Goal: Transaction & Acquisition: Subscribe to service/newsletter

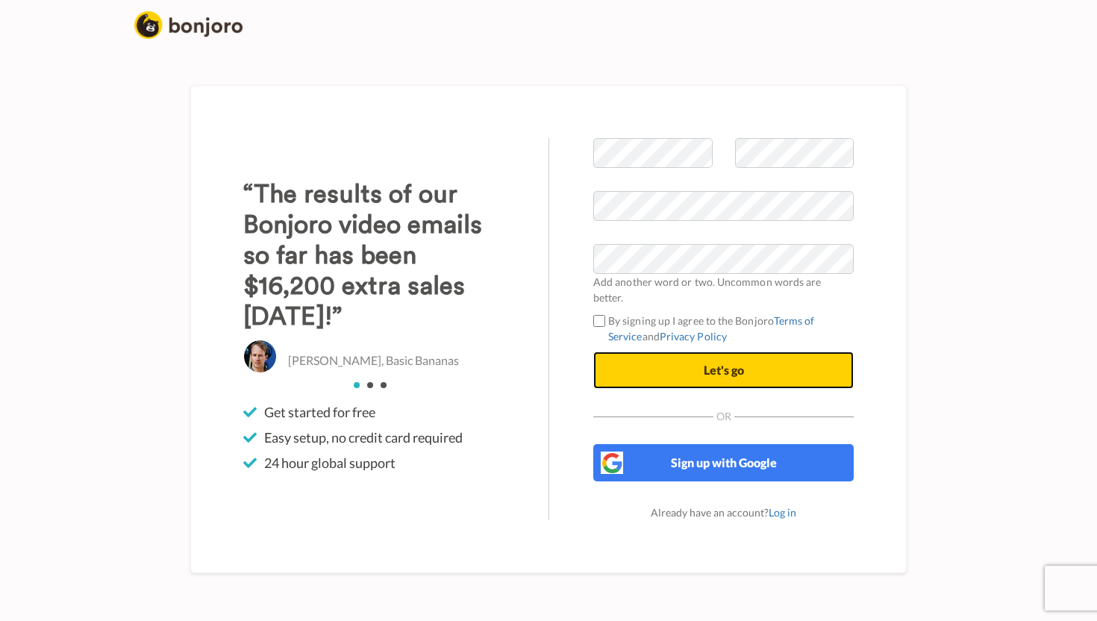
click at [747, 360] on button "Let's go" at bounding box center [723, 369] width 260 height 37
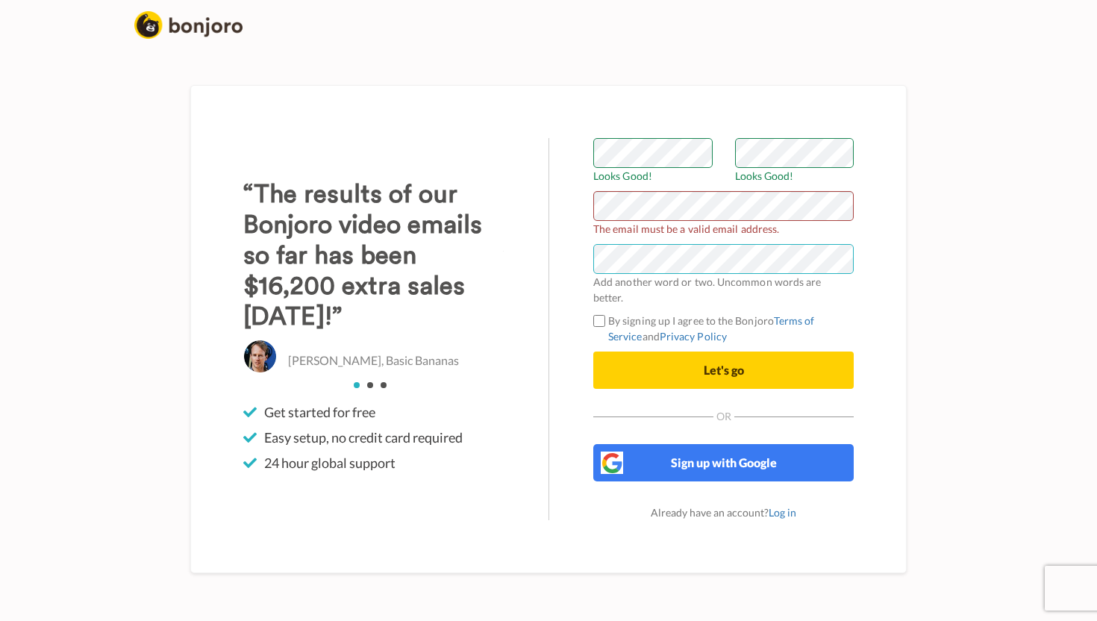
click at [593, 351] on button "Let's go" at bounding box center [723, 369] width 260 height 37
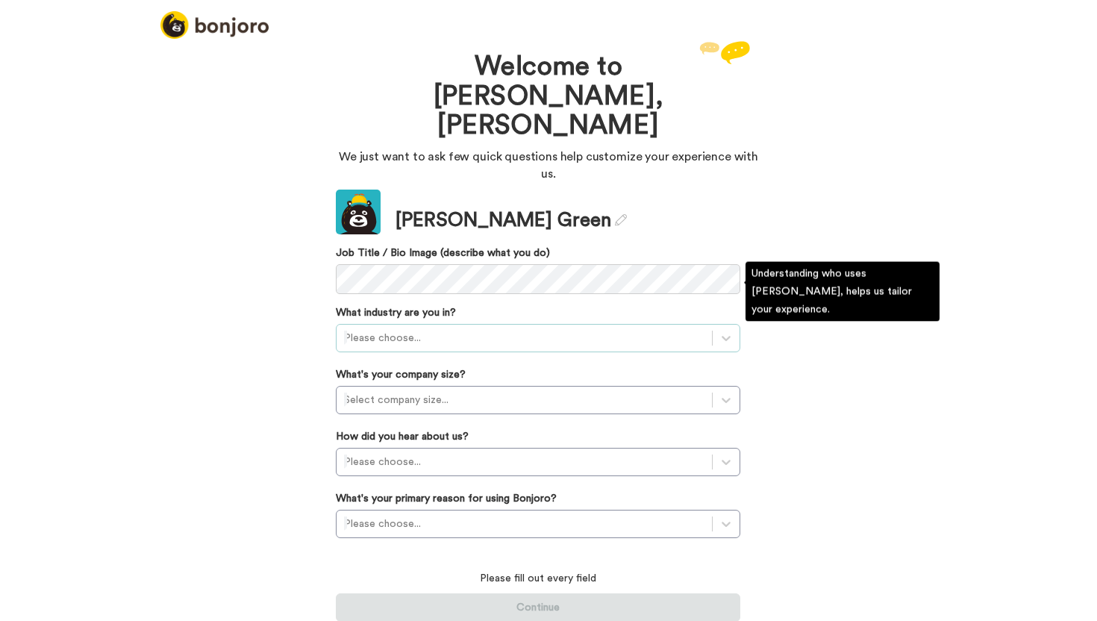
click at [452, 329] on div at bounding box center [524, 338] width 360 height 18
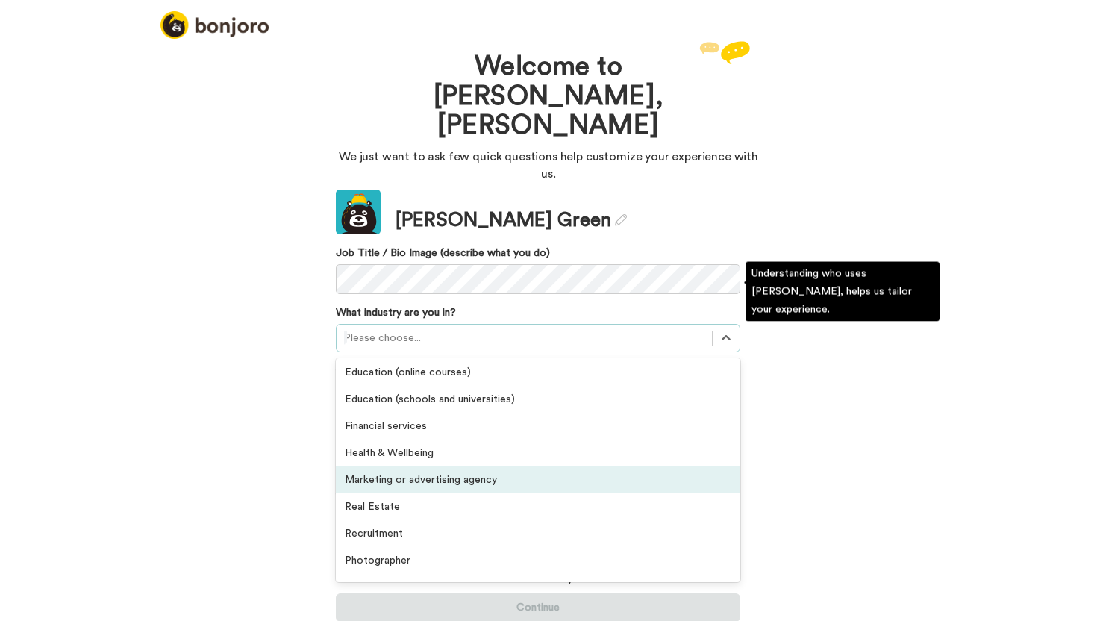
scroll to position [193, 0]
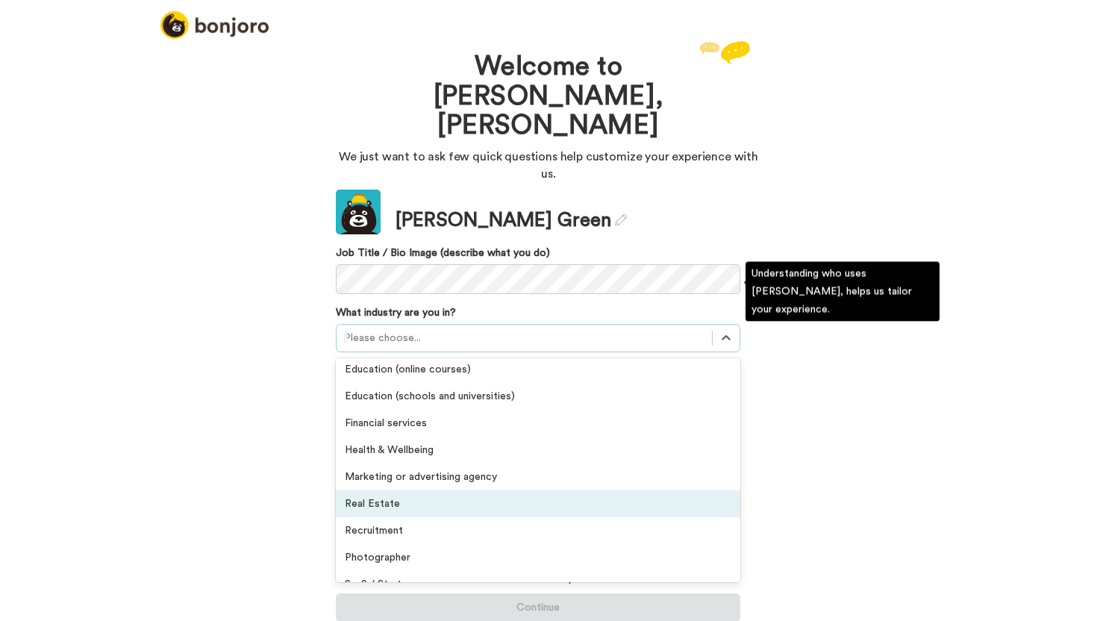
click at [457, 490] on div "Real Estate" at bounding box center [538, 503] width 404 height 27
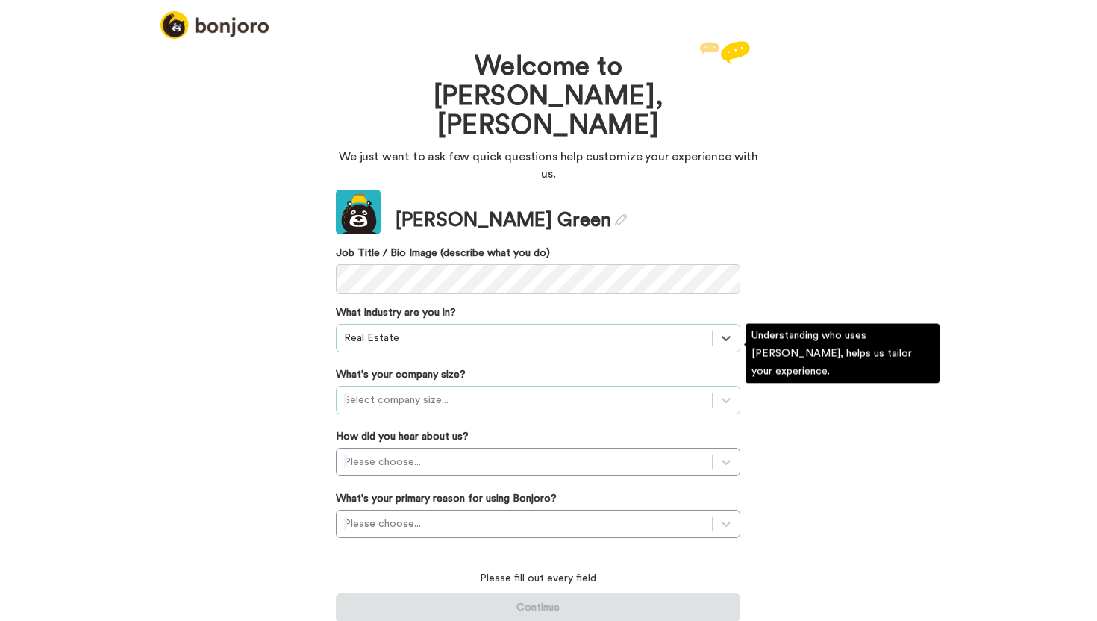
click at [437, 391] on div at bounding box center [524, 400] width 360 height 18
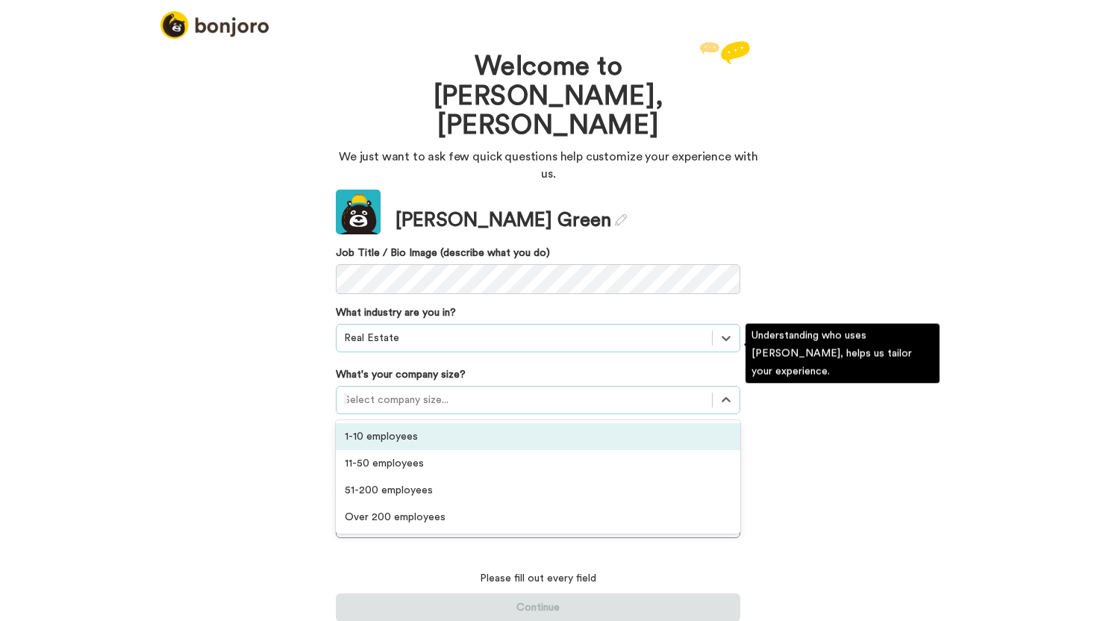
click at [427, 423] on div "1-10 employees" at bounding box center [538, 436] width 404 height 27
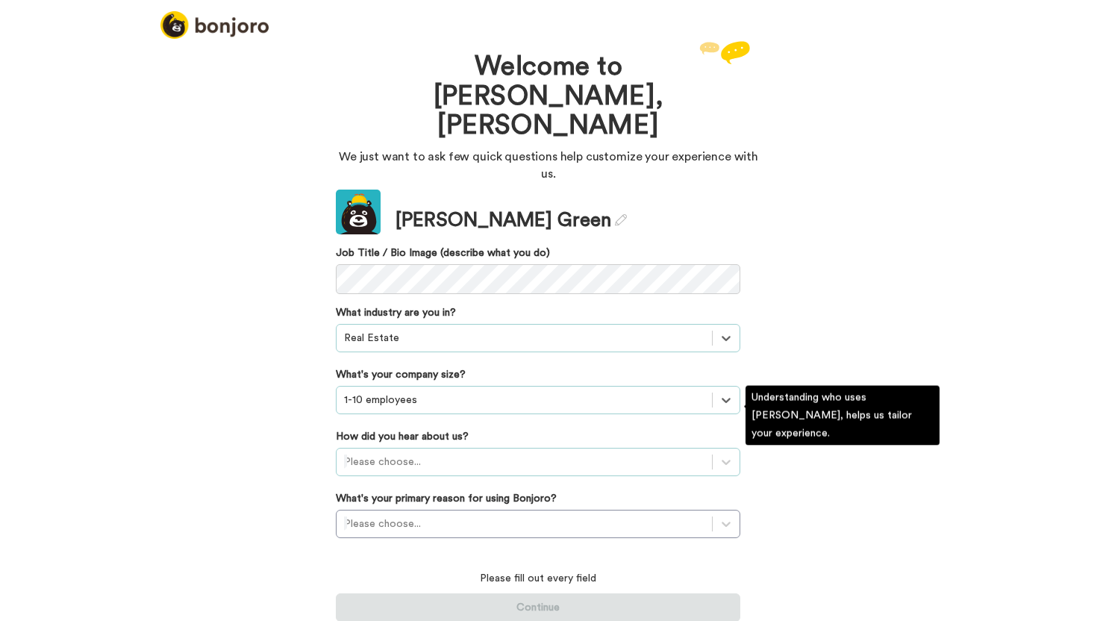
click at [433, 453] on div at bounding box center [524, 462] width 360 height 18
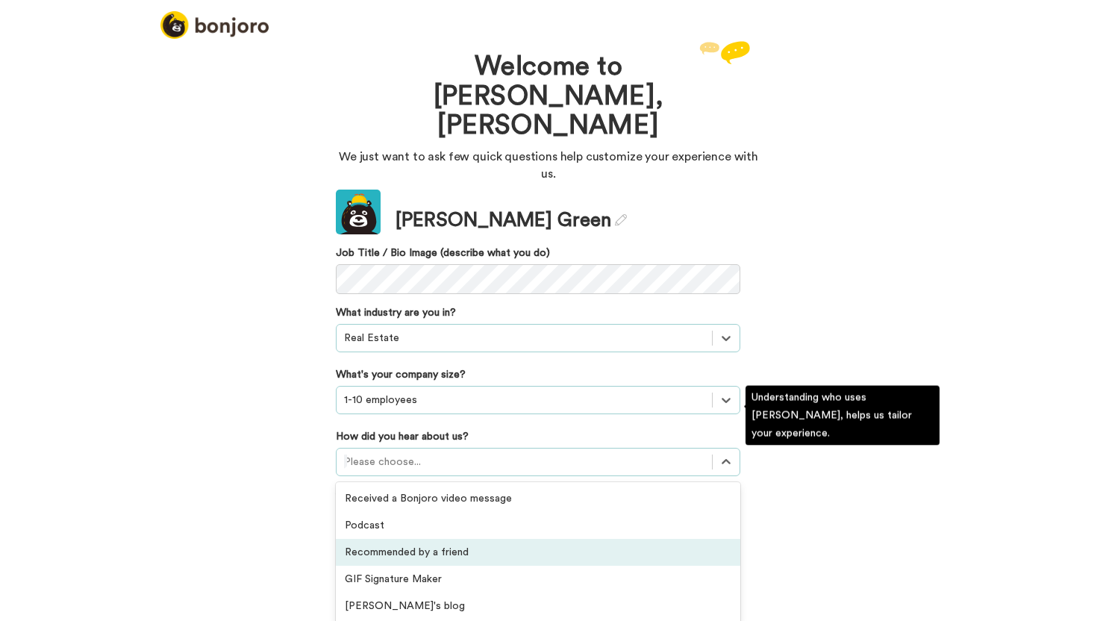
click at [408, 539] on div "Recommended by a friend" at bounding box center [538, 552] width 404 height 27
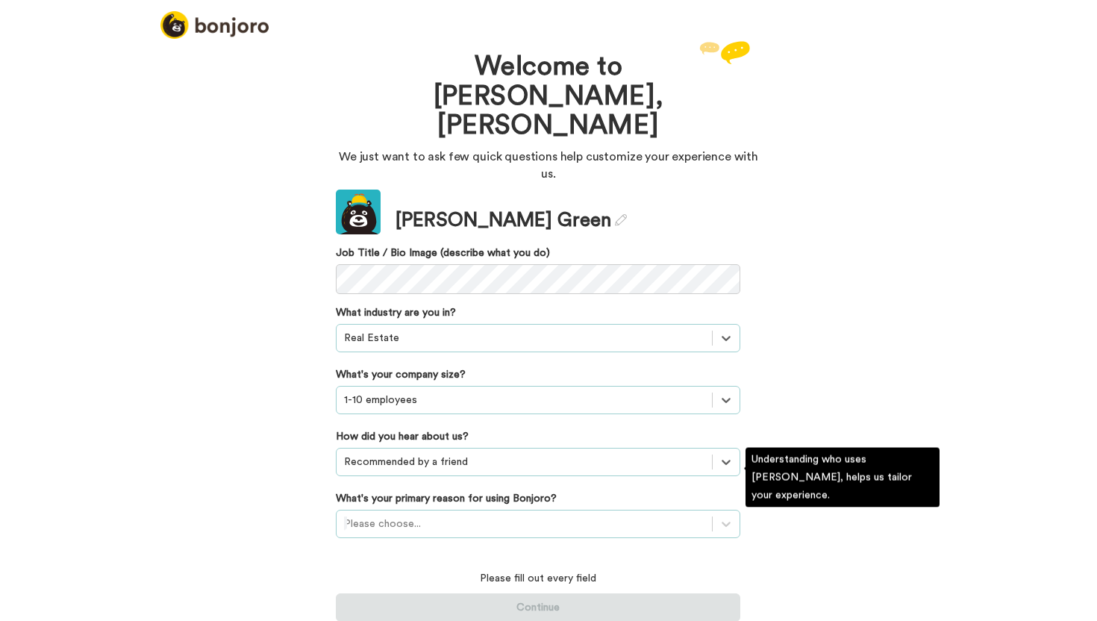
click at [425, 510] on div "Please choose..." at bounding box center [538, 524] width 404 height 28
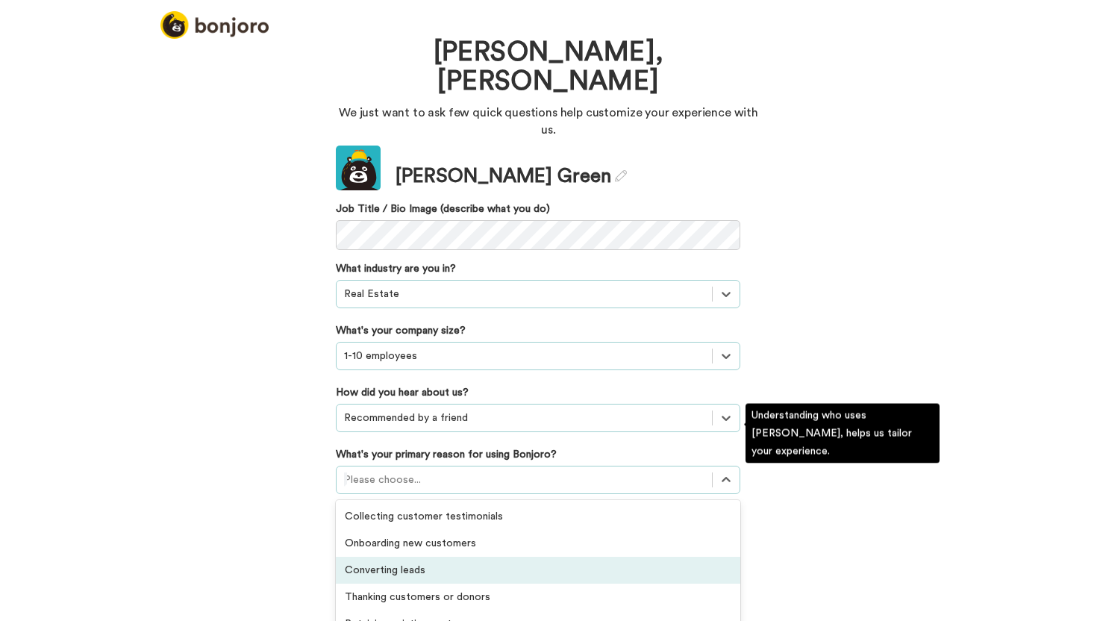
click at [454, 557] on div "Converting leads" at bounding box center [538, 570] width 404 height 27
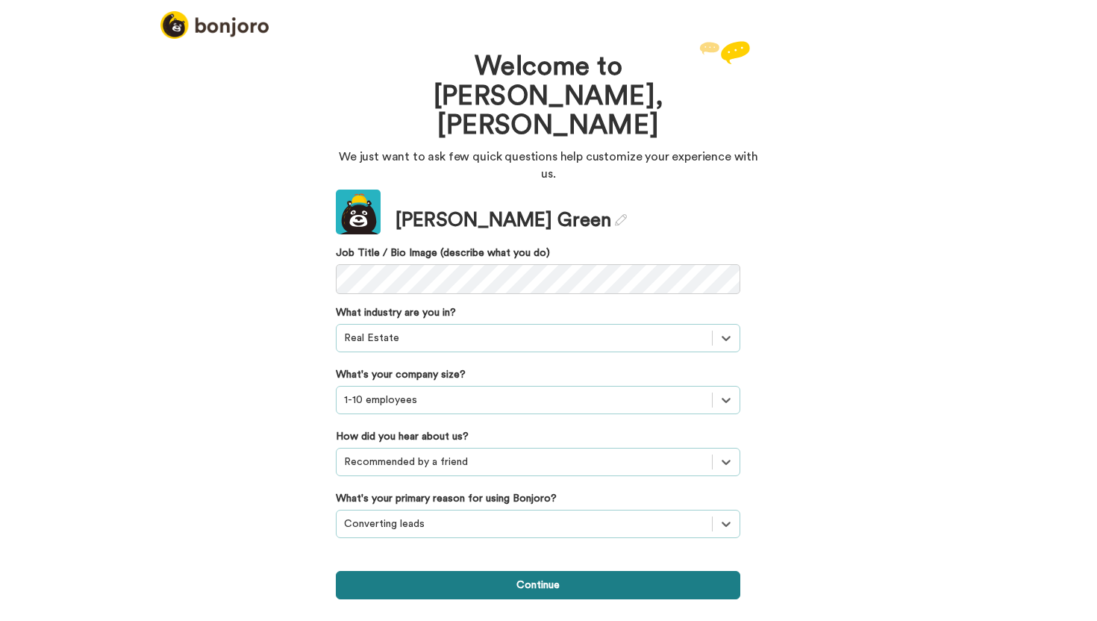
click at [557, 571] on button "Continue" at bounding box center [538, 585] width 404 height 28
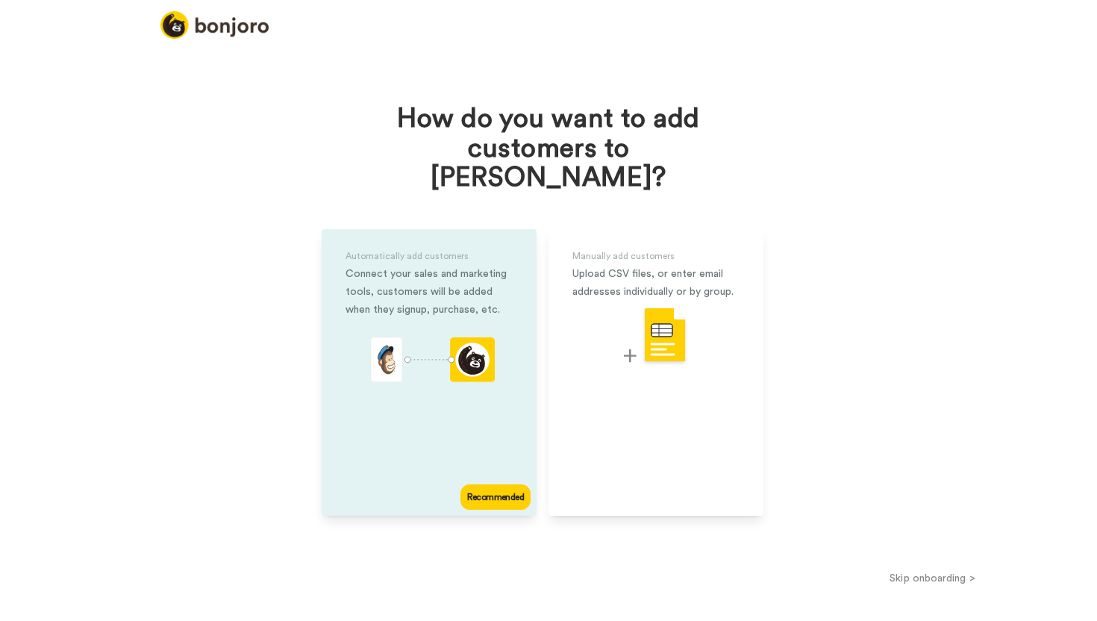
click at [425, 301] on div "Automatically add customers Connect your sales and marketing tools, customers w…" at bounding box center [429, 372] width 215 height 287
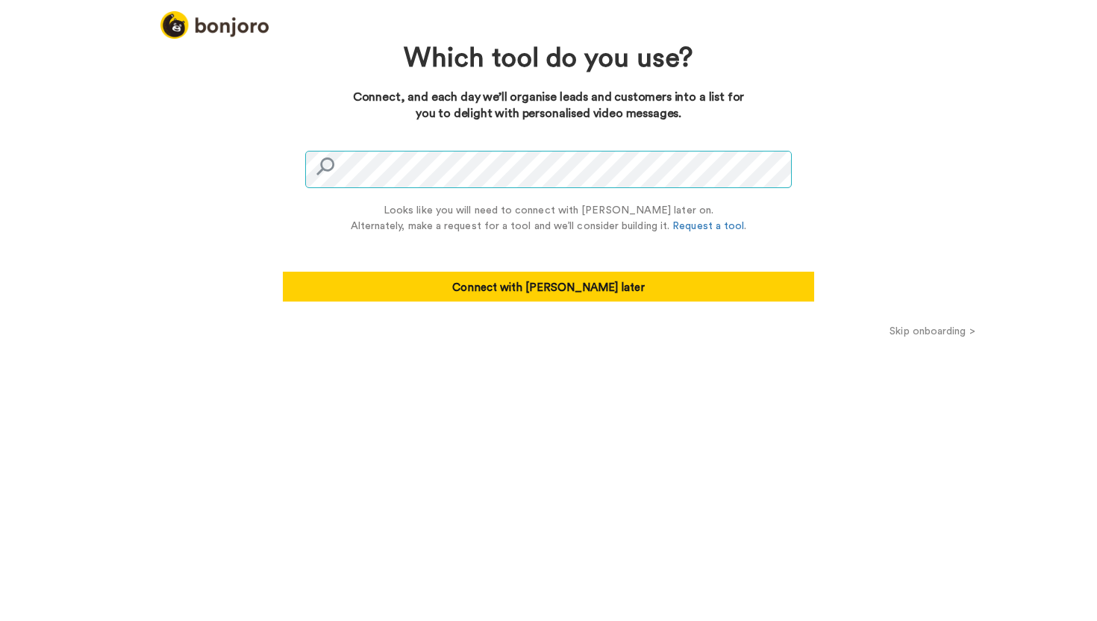
click at [323, 169] on div at bounding box center [548, 166] width 487 height 43
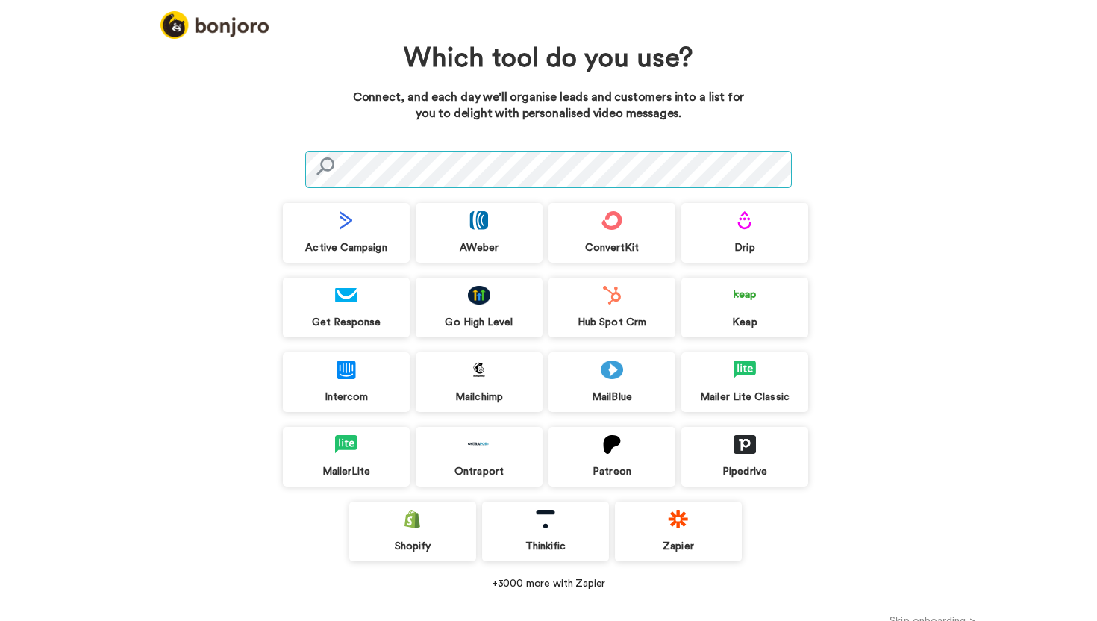
scroll to position [16, 0]
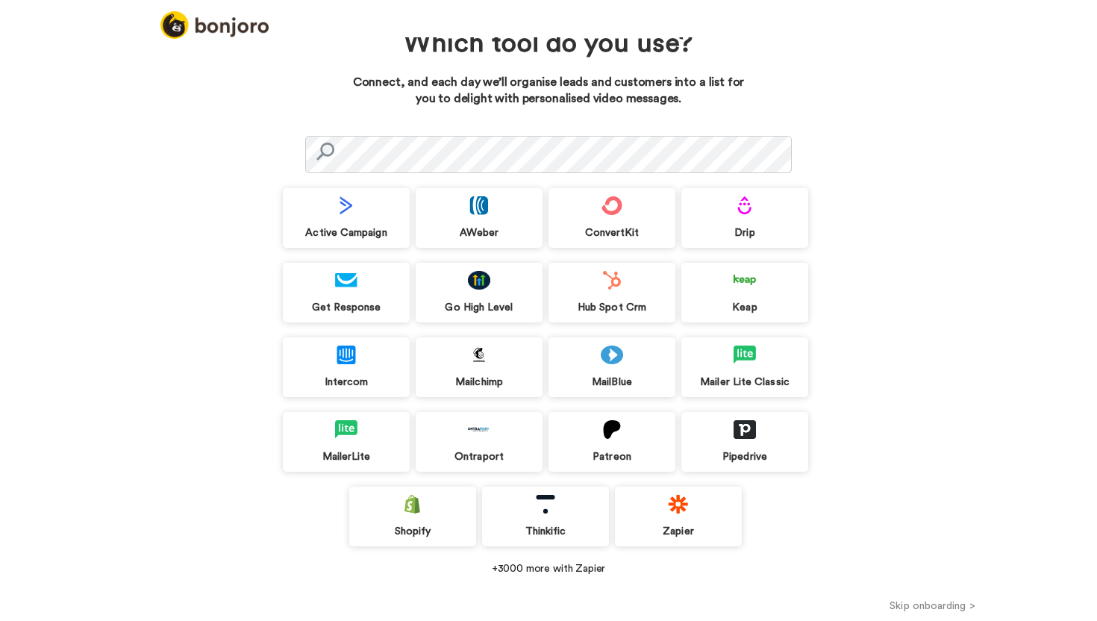
click at [683, 525] on div "Zapier" at bounding box center [678, 531] width 127 height 13
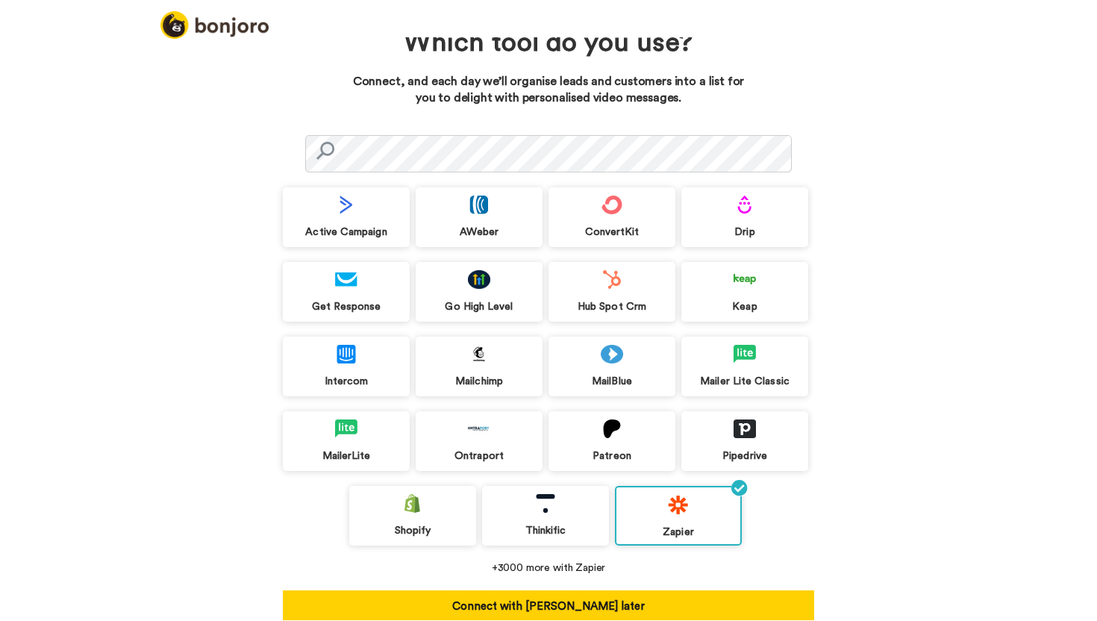
scroll to position [46, 0]
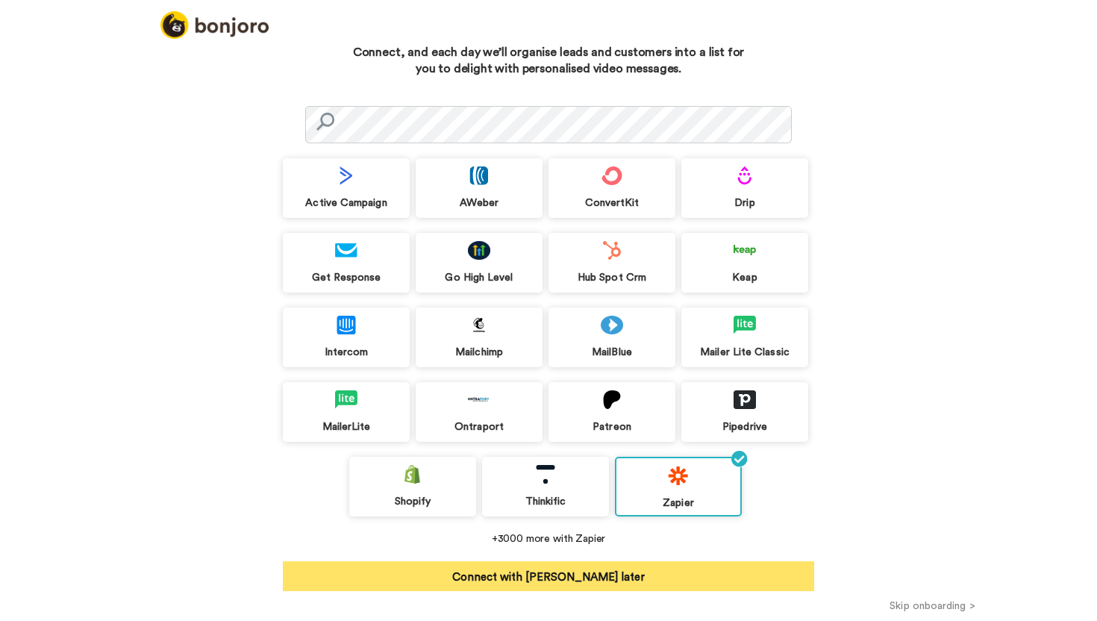
click at [595, 574] on button "Connect with Zapier later" at bounding box center [548, 576] width 531 height 30
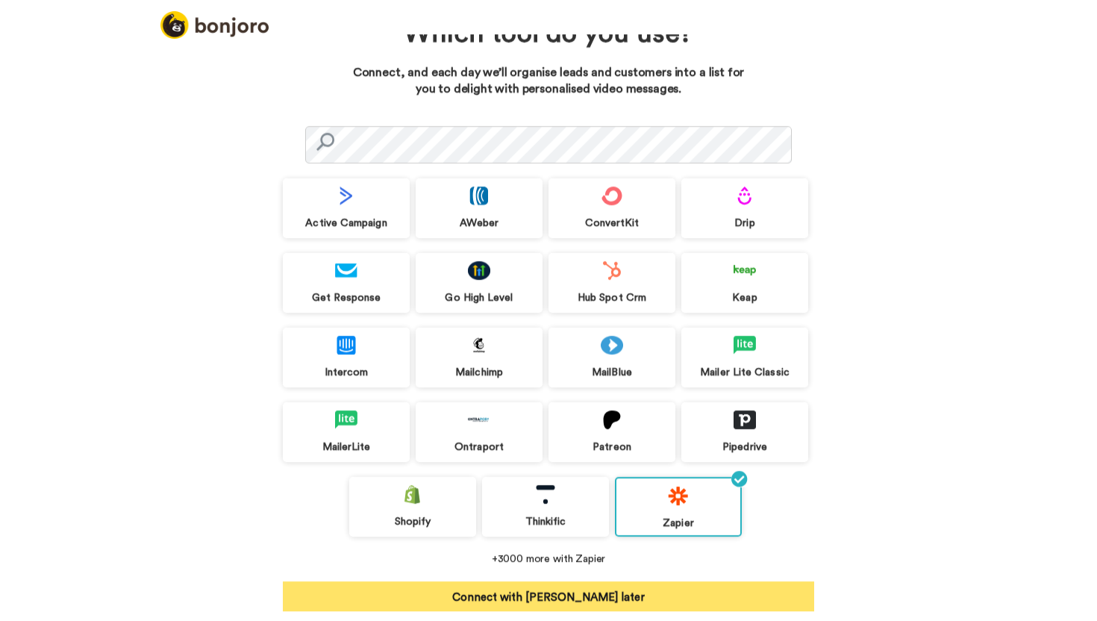
scroll to position [22, 0]
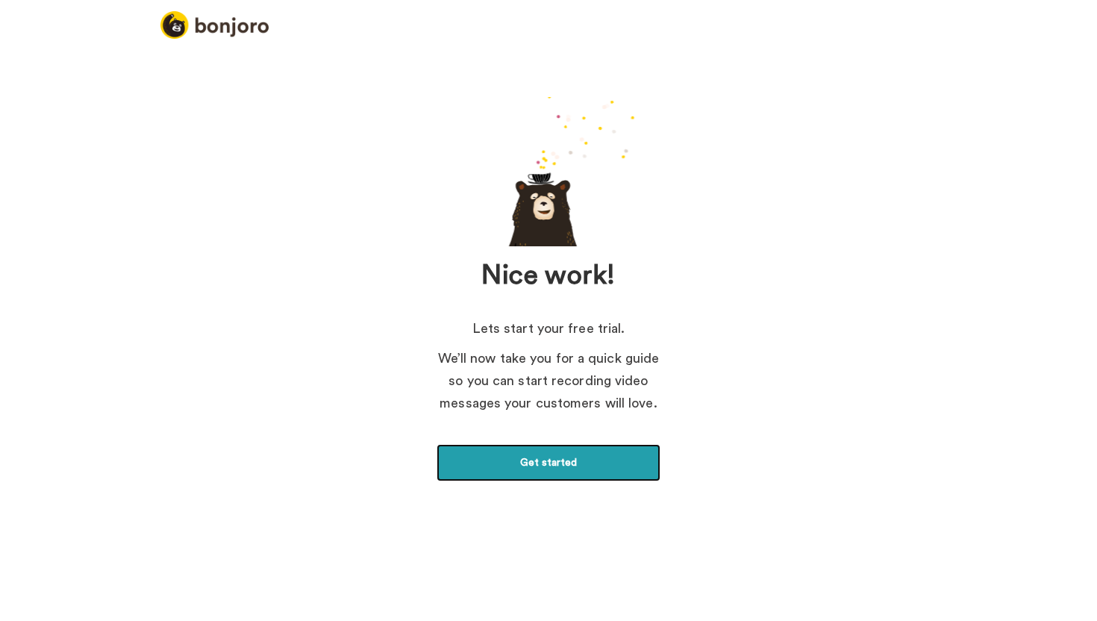
click at [556, 460] on link "Get started" at bounding box center [549, 462] width 224 height 37
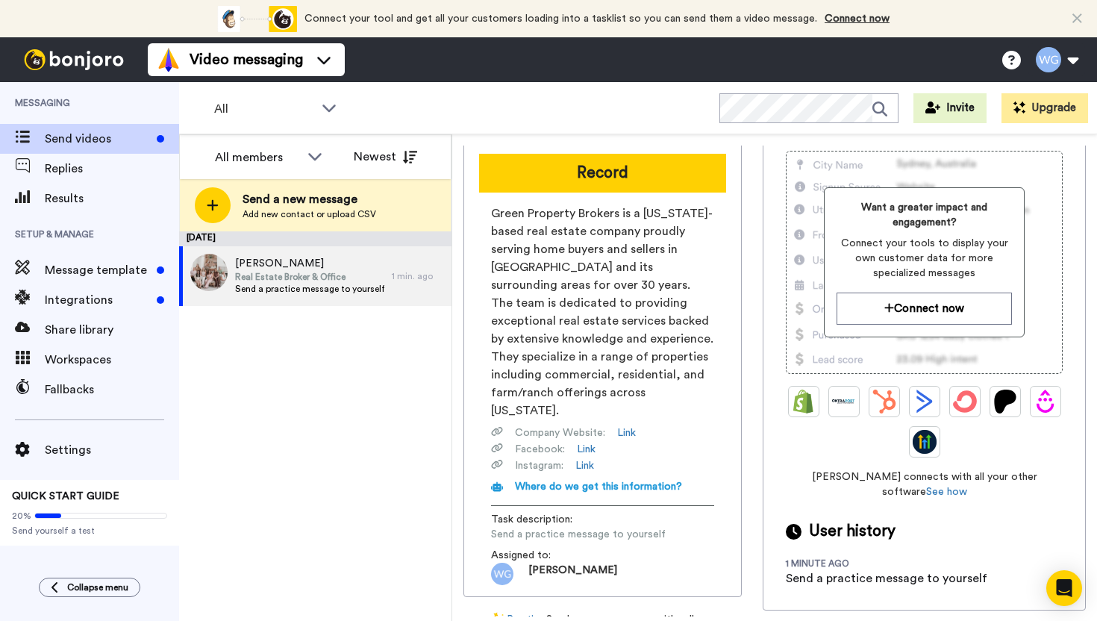
scroll to position [97, 0]
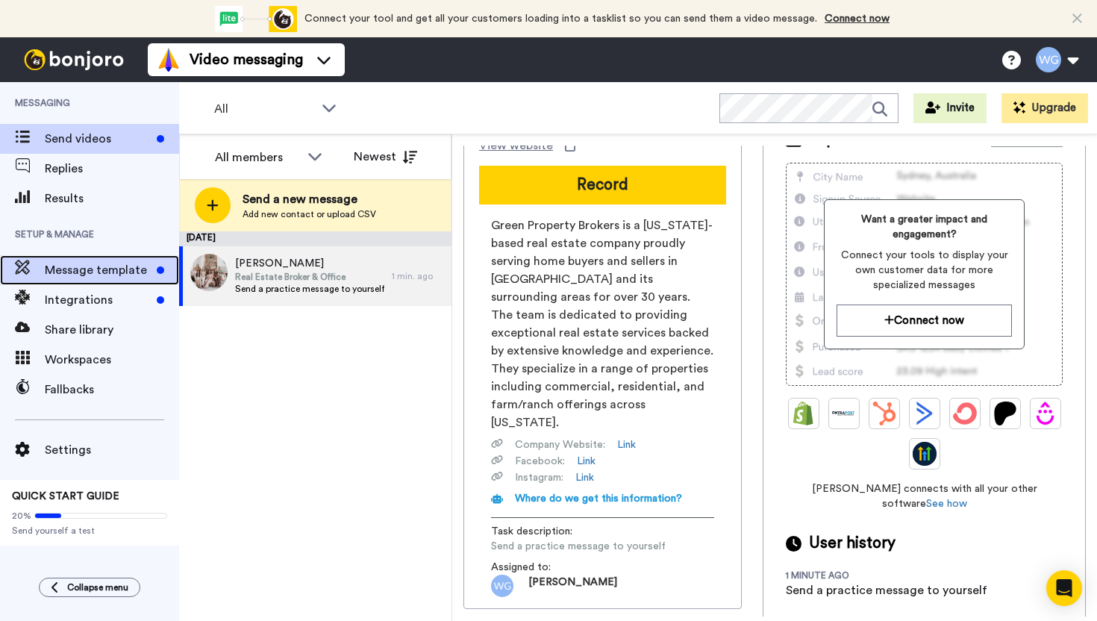
click at [107, 275] on span "Message template" at bounding box center [98, 270] width 106 height 18
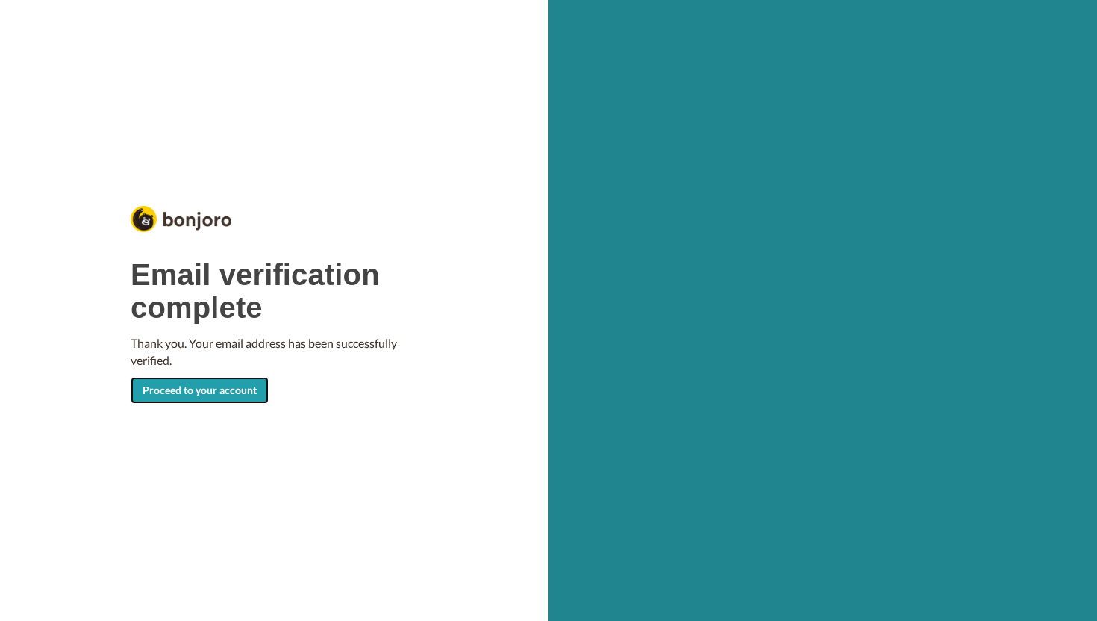
click at [207, 385] on link "Proceed to your account" at bounding box center [200, 390] width 138 height 27
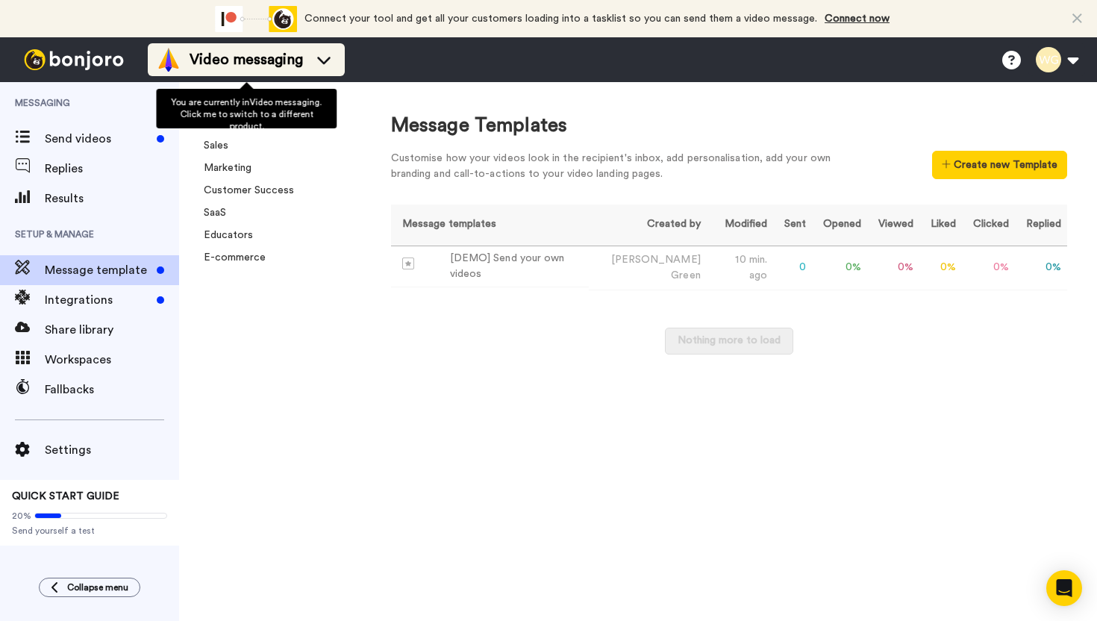
click at [325, 54] on icon at bounding box center [324, 59] width 24 height 15
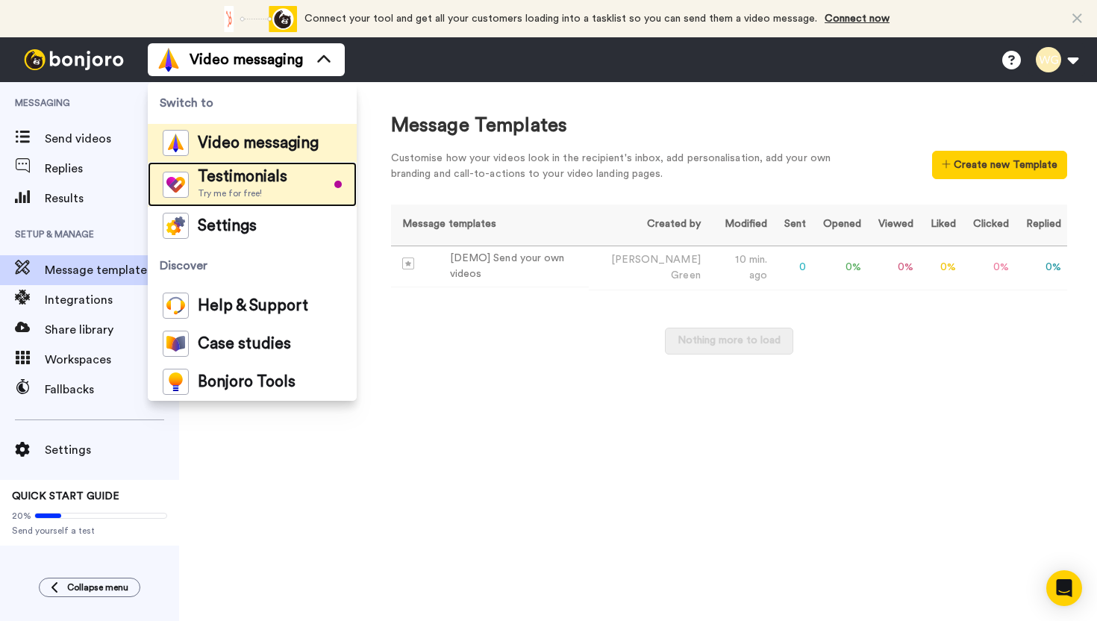
click at [258, 188] on span "Try me for free!" at bounding box center [243, 193] width 90 height 12
